Goal: Task Accomplishment & Management: Manage account settings

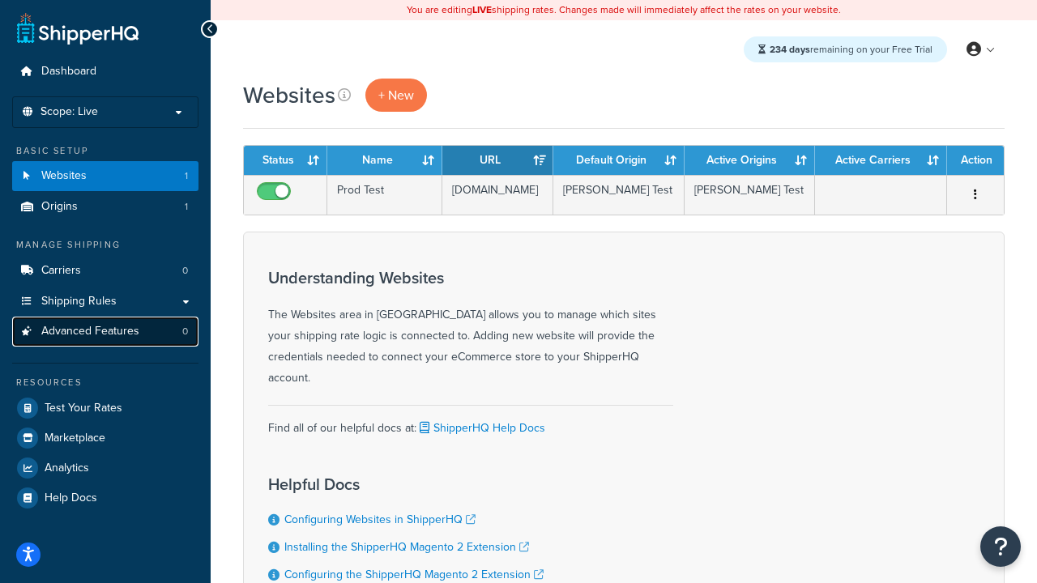
click at [87, 330] on span "Advanced Features" at bounding box center [90, 332] width 98 height 14
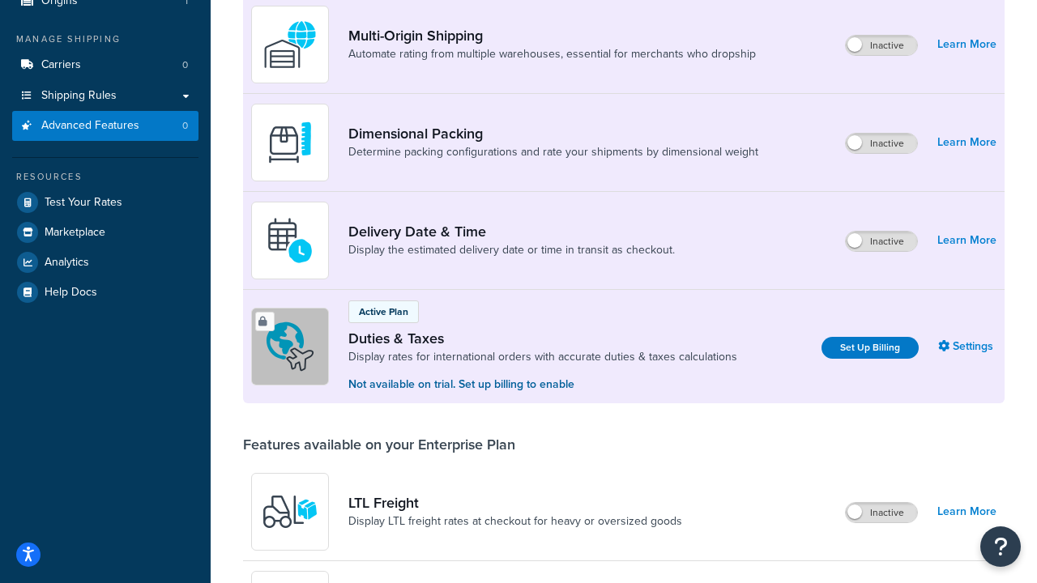
scroll to position [323, 0]
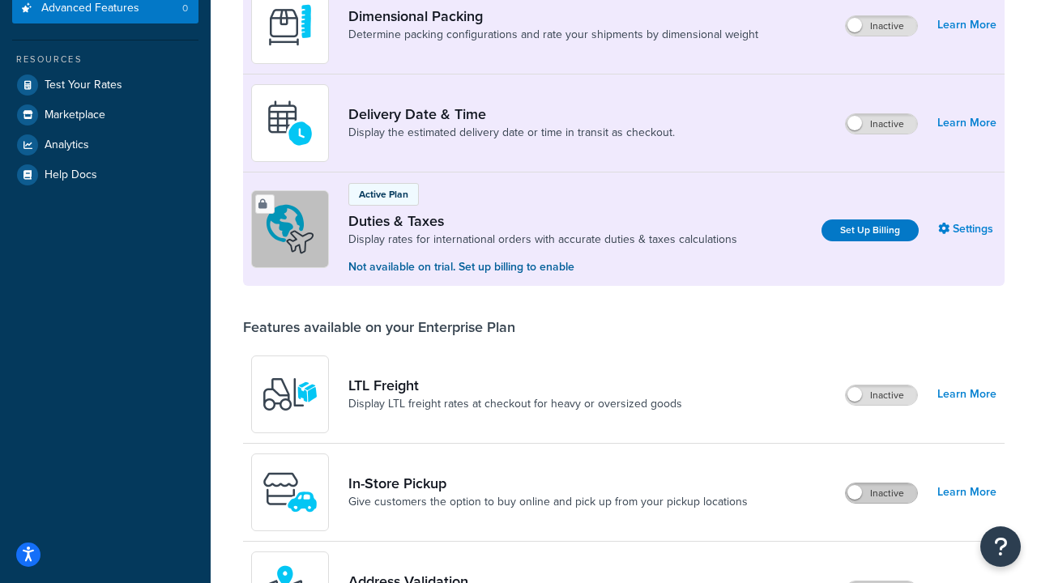
click at [889, 497] on label "Inactive" at bounding box center [881, 493] width 71 height 19
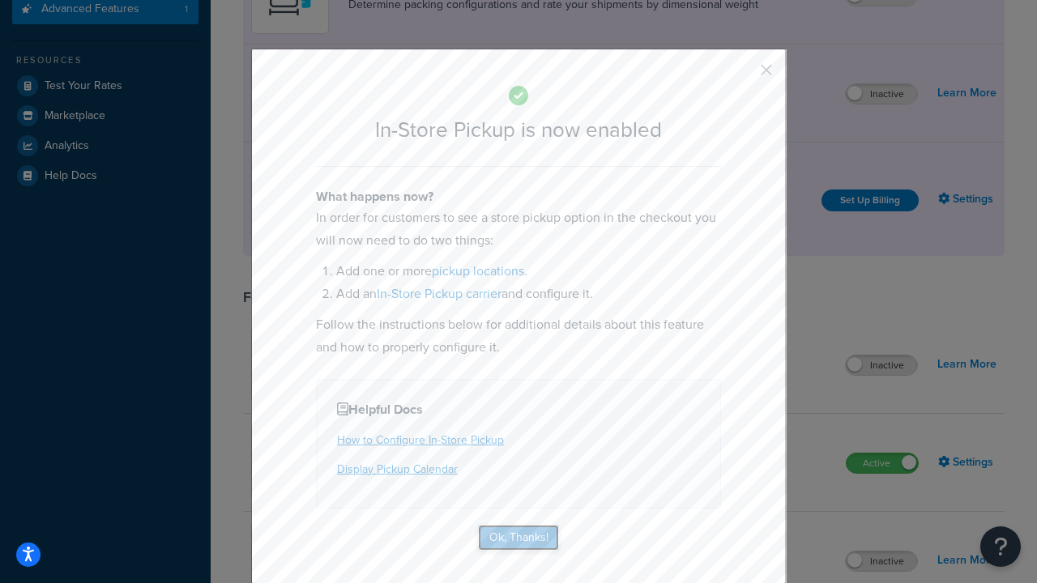
click at [535, 530] on button "Ok, Thanks!" at bounding box center [518, 538] width 81 height 26
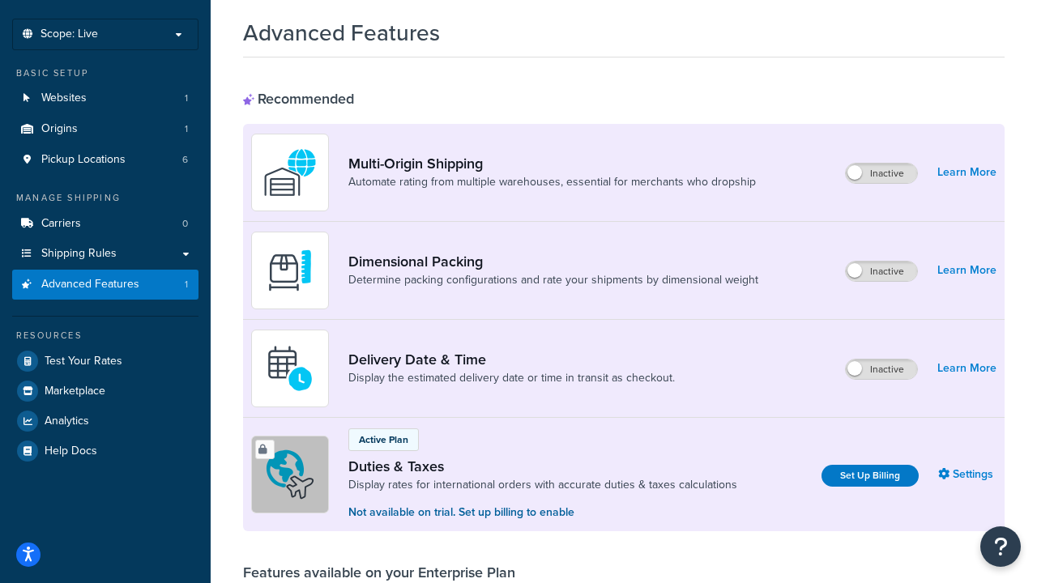
scroll to position [0, 0]
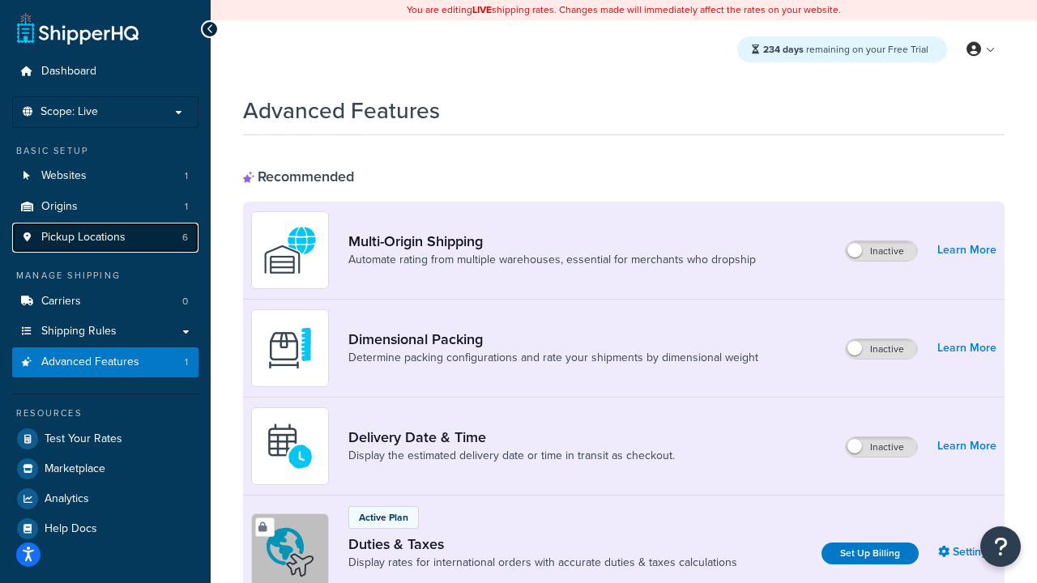
click at [178, 243] on link "Pickup Locations 6" at bounding box center [105, 238] width 186 height 30
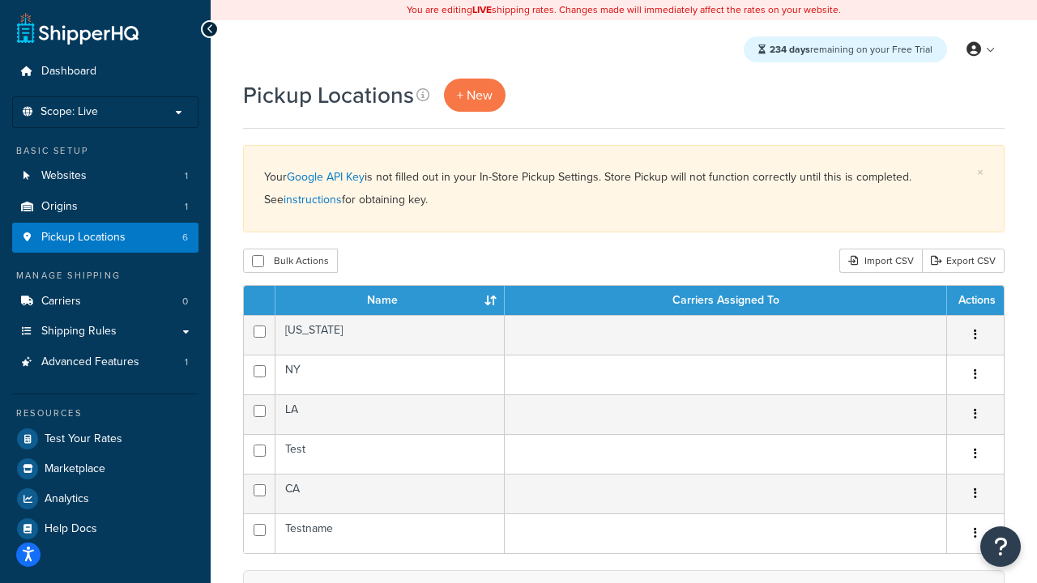
click at [974, 337] on icon "button" at bounding box center [975, 334] width 3 height 11
